Goal: Task Accomplishment & Management: Complete application form

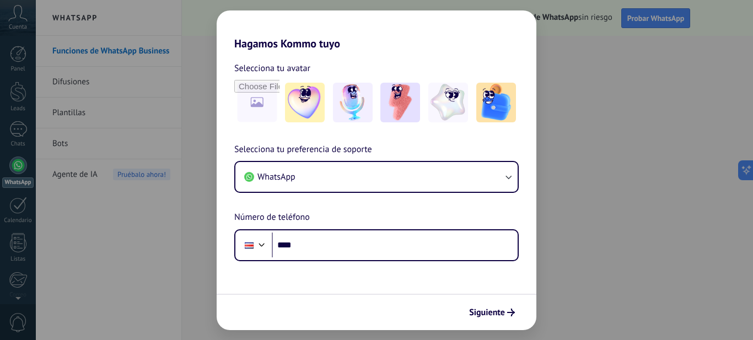
click at [577, 69] on div "Hagamos Kommo tuyo Selecciona tu avatar Selecciona tu preferencia de soporte Wh…" at bounding box center [376, 170] width 753 height 340
click at [500, 313] on span "Siguiente" at bounding box center [487, 313] width 36 height 8
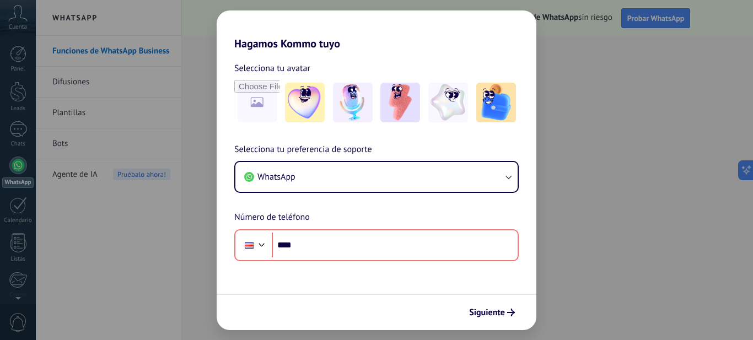
click at [576, 280] on div "Hagamos Kommo tuyo Selecciona tu avatar Selecciona tu preferencia de soporte Wh…" at bounding box center [376, 170] width 753 height 340
